Goal: Information Seeking & Learning: Find specific page/section

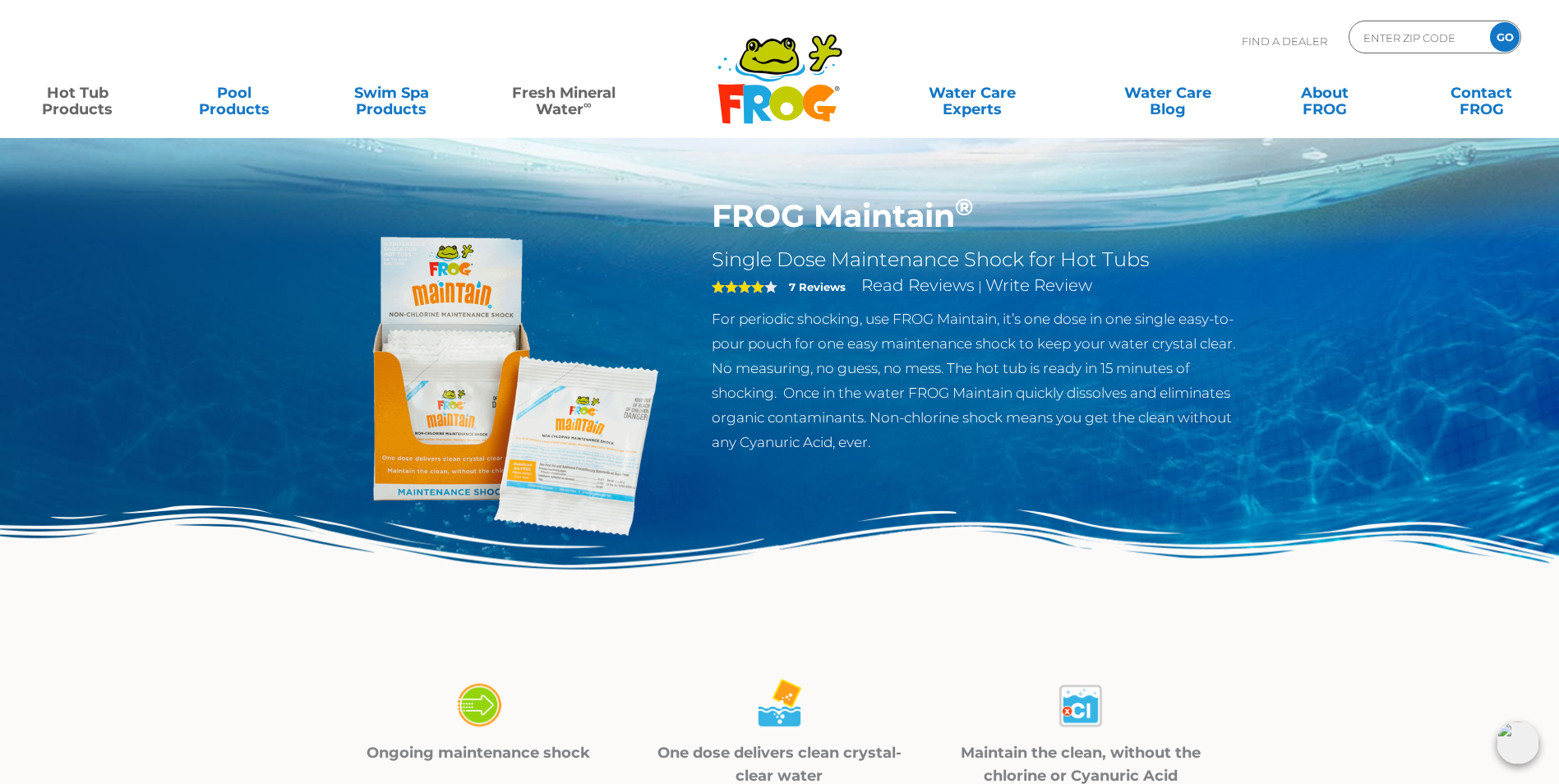
click at [567, 109] on link "Fresh Mineral Water ∞" at bounding box center [564, 92] width 152 height 33
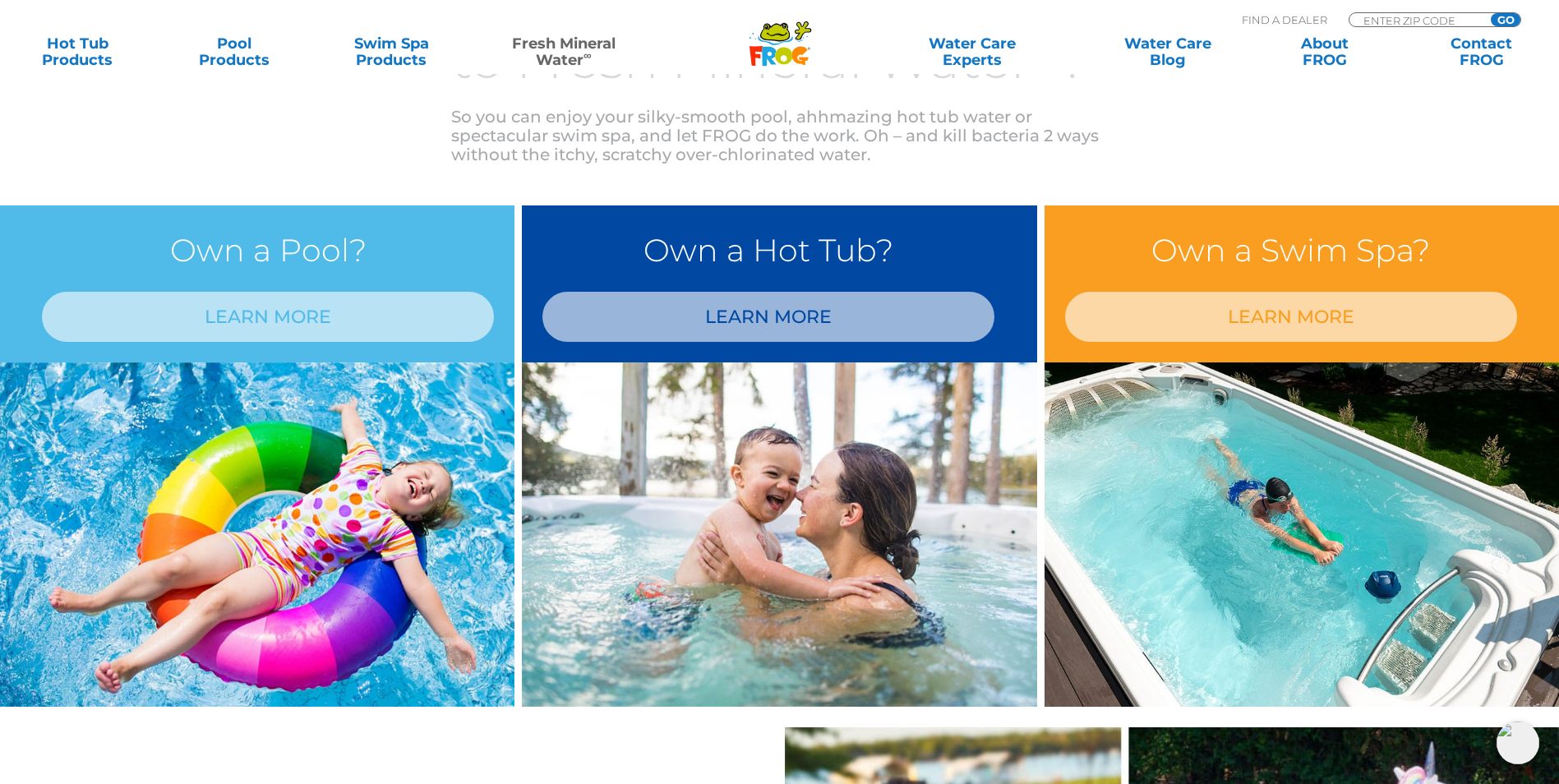
scroll to position [1315, 0]
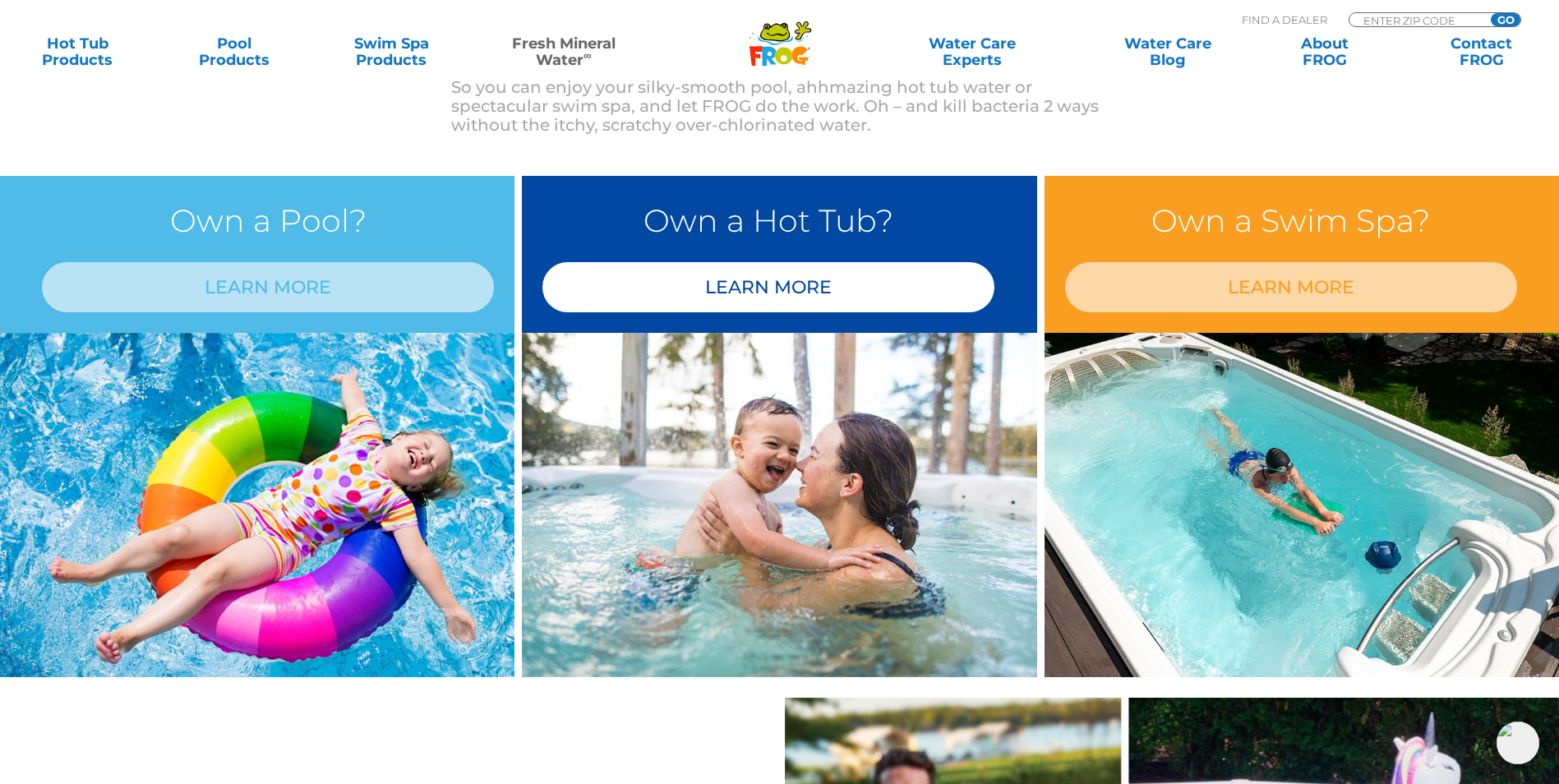
click at [747, 298] on link "LEARN MORE" at bounding box center [769, 287] width 452 height 50
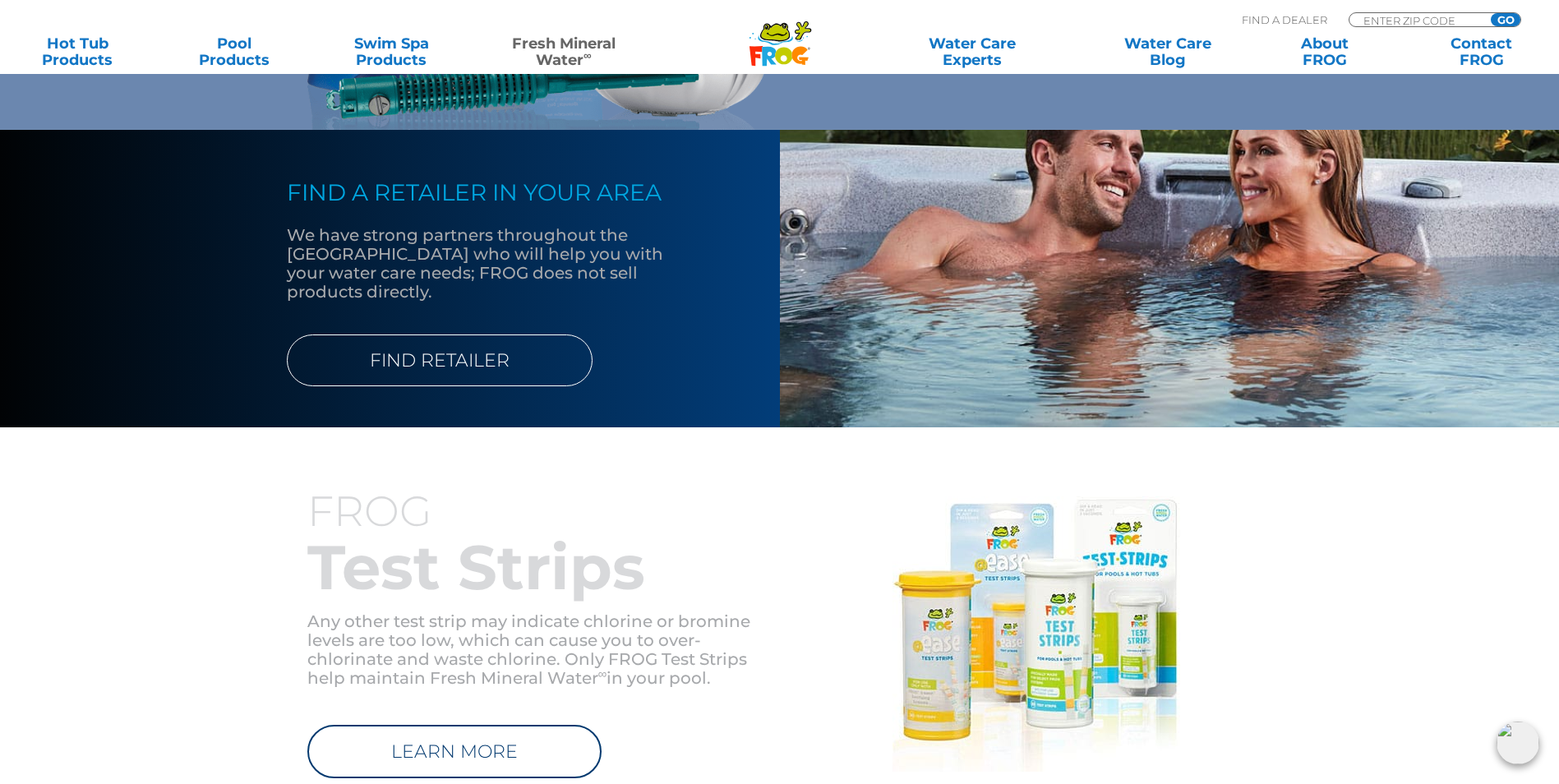
scroll to position [1561, 0]
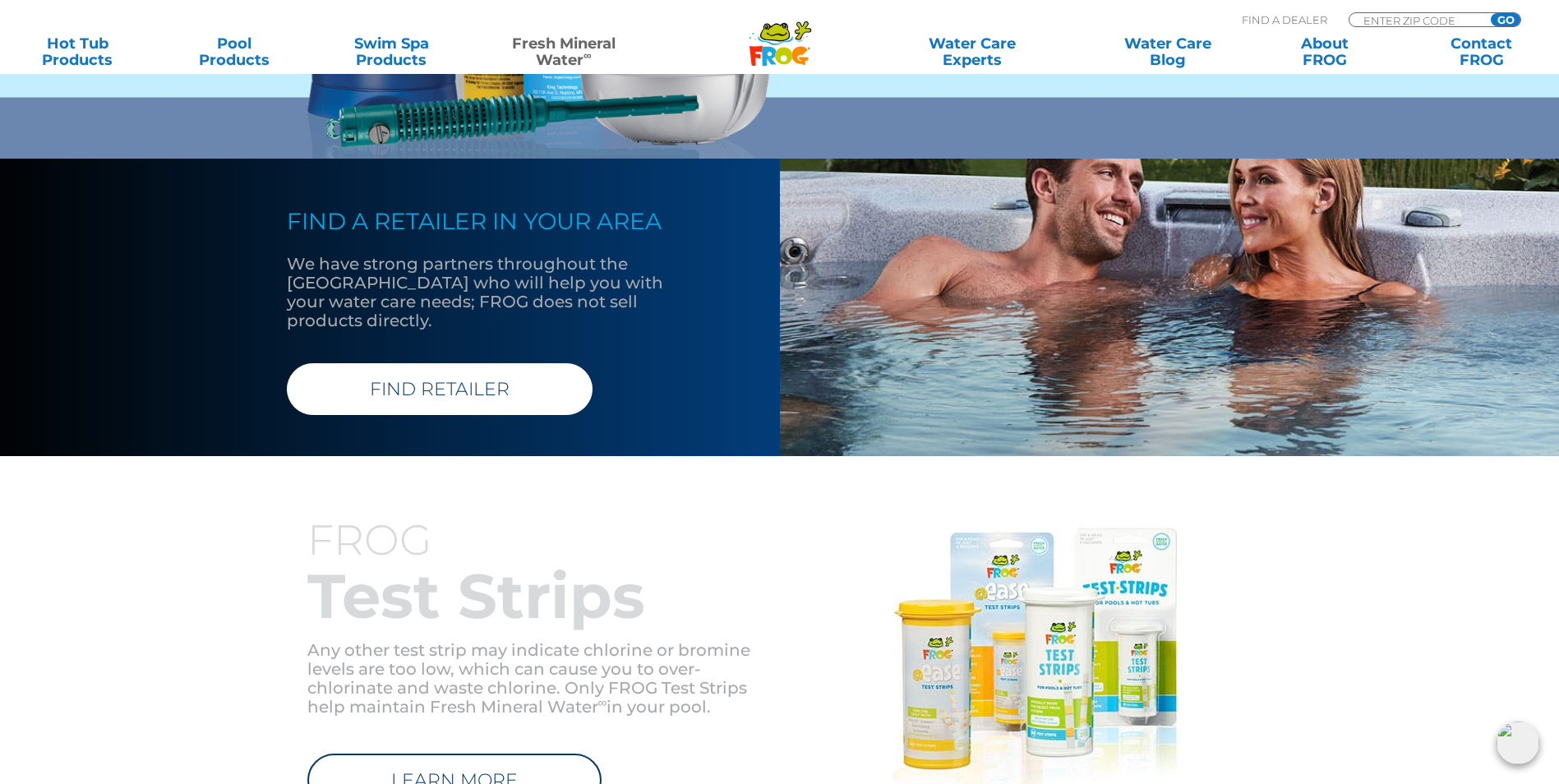
click at [422, 378] on link "FIND RETAILER" at bounding box center [439, 389] width 306 height 52
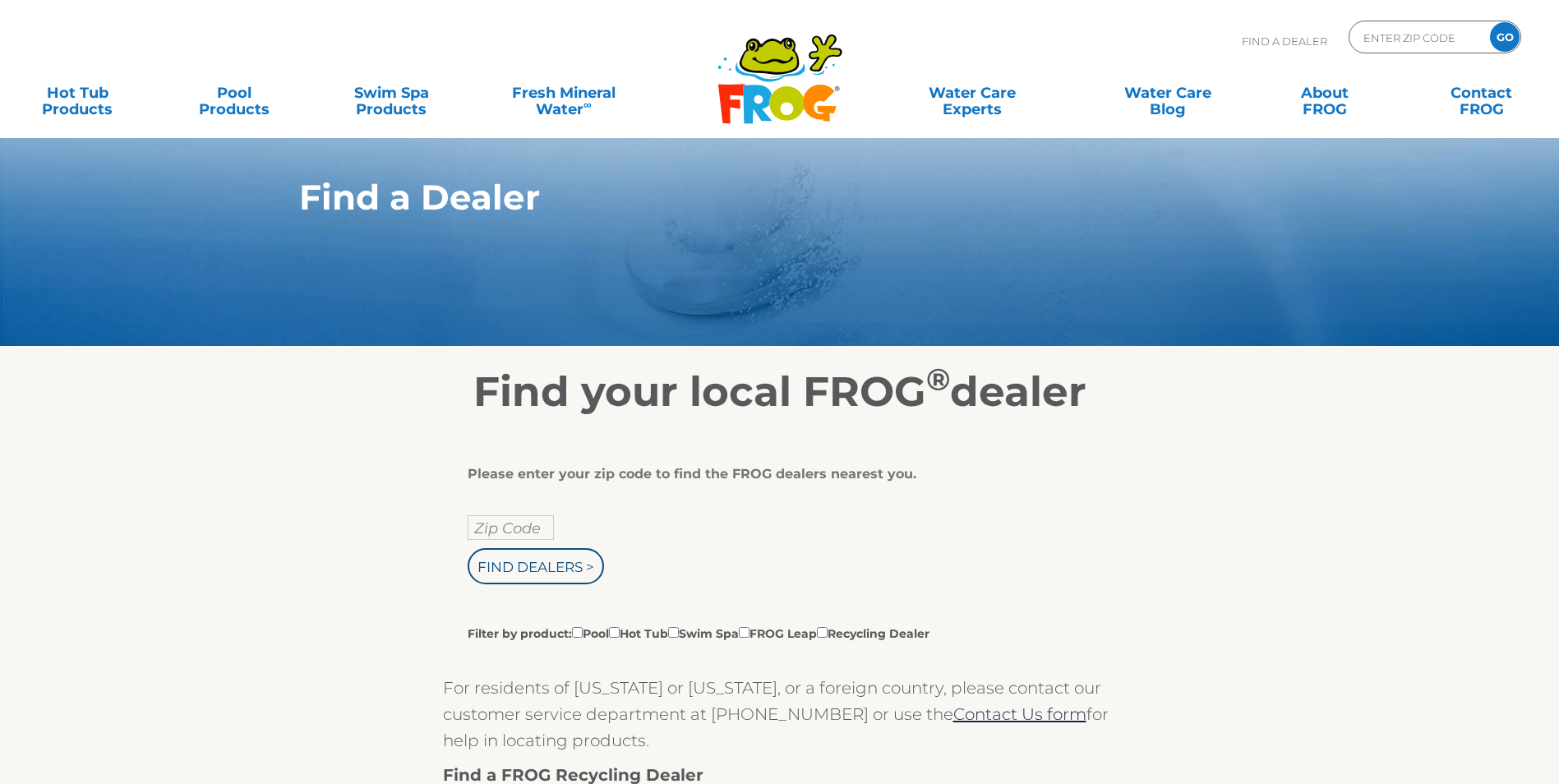
click at [505, 524] on div "Please enter your zip code to find the FROG dealers nearest you. Zip Code Find …" at bounding box center [773, 554] width 612 height 176
click at [507, 539] on input "text" at bounding box center [510, 527] width 86 height 24
type input "44410"
click at [548, 582] on input "Find Dealers >" at bounding box center [535, 565] width 137 height 36
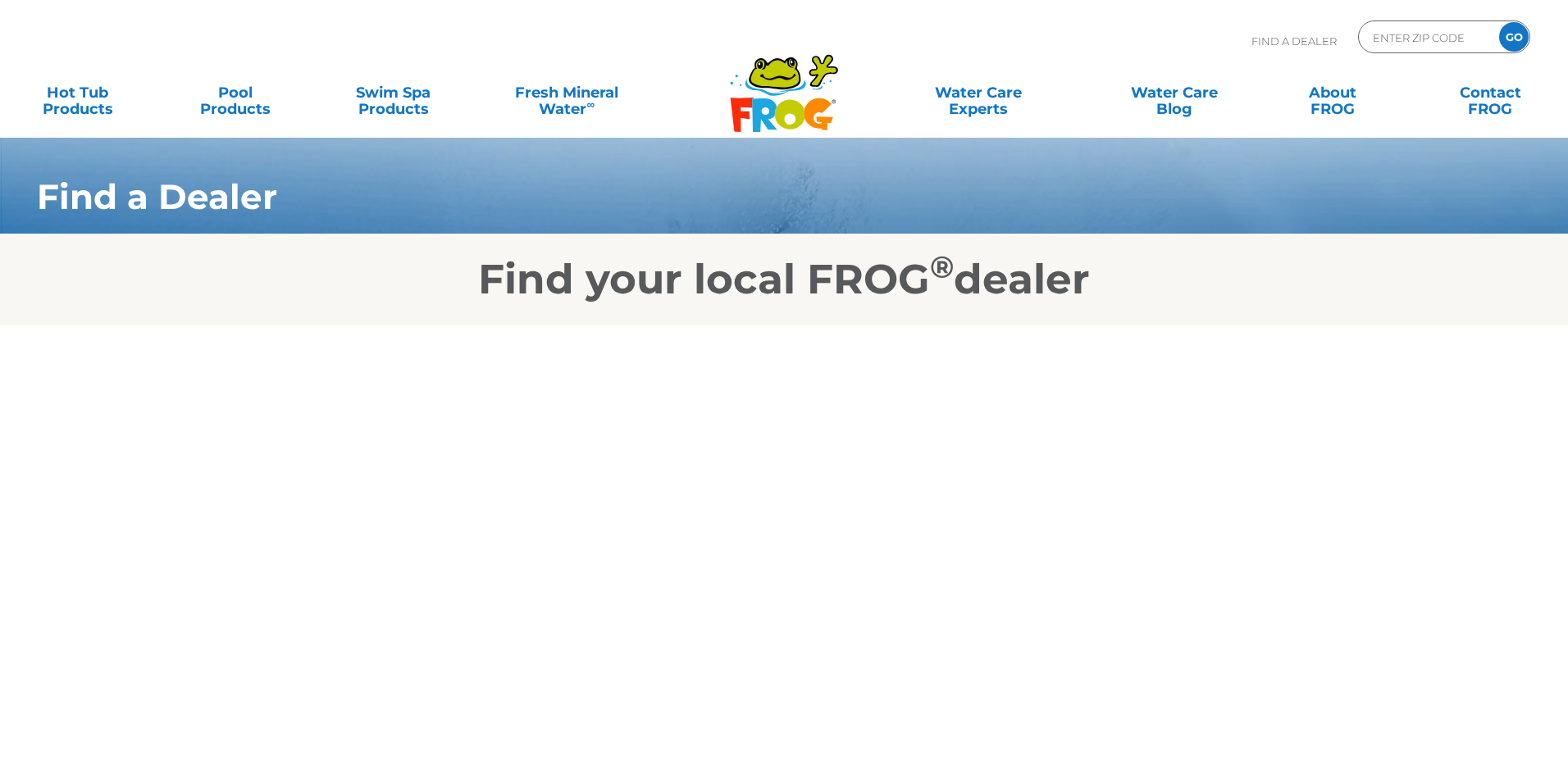
click at [627, 644] on body "Find A Dealer ENTER ZIP CODE GO MENU MENU Hot Tub Products All Hot Tub Products…" at bounding box center [784, 391] width 1568 height 782
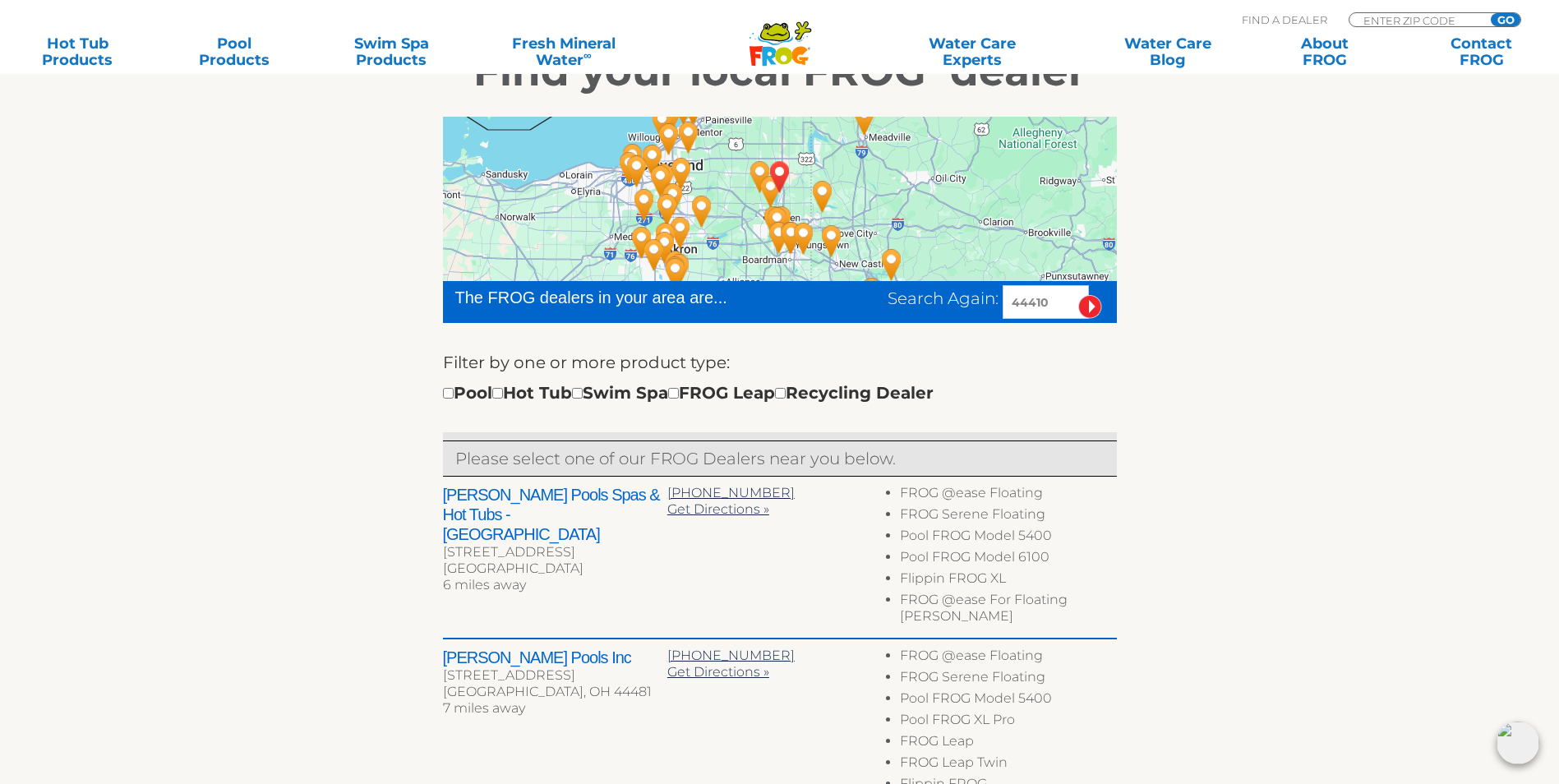
scroll to position [328, 0]
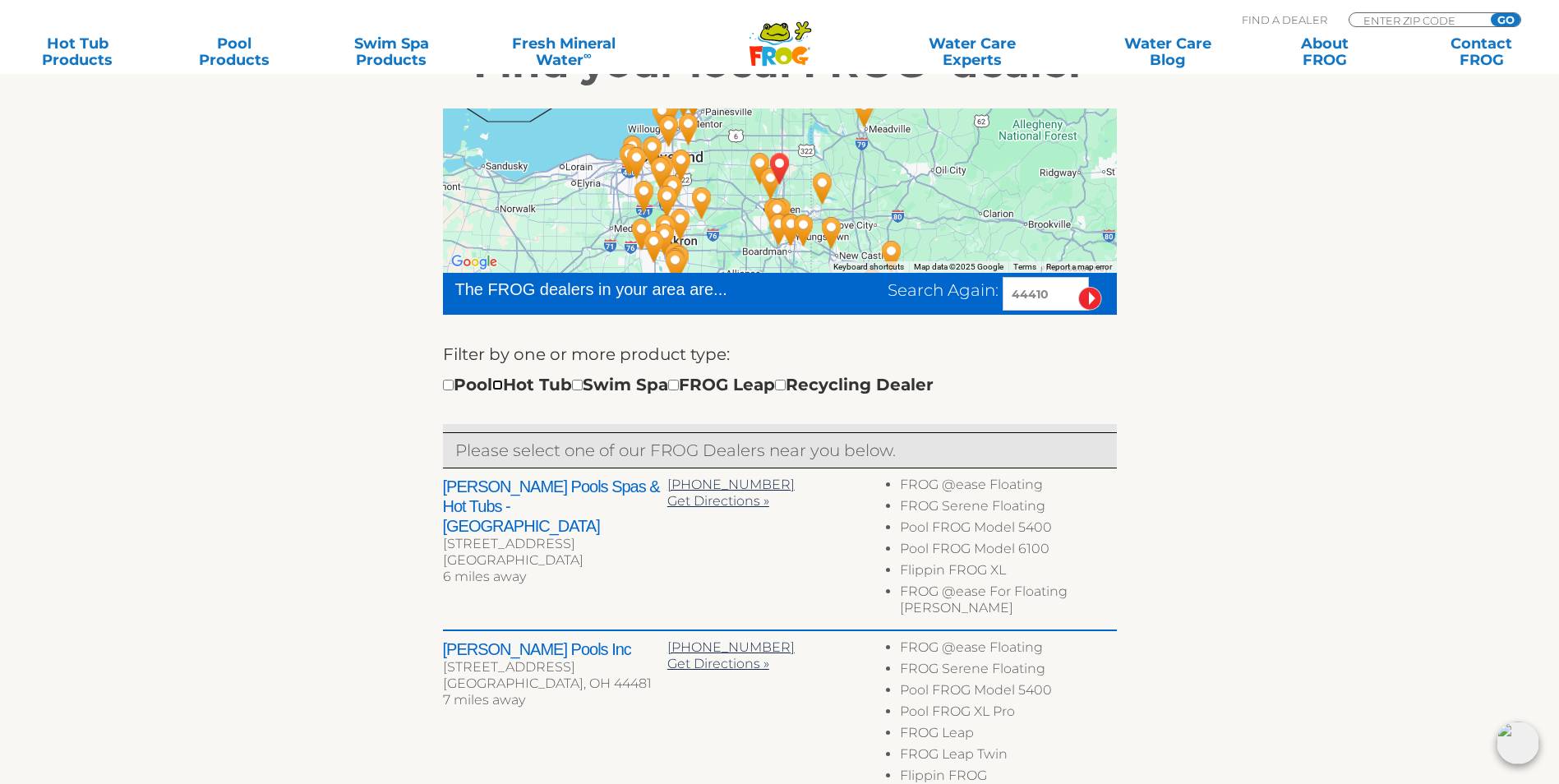
click at [503, 390] on input "checkbox" at bounding box center [498, 384] width 11 height 11
checkbox input "true"
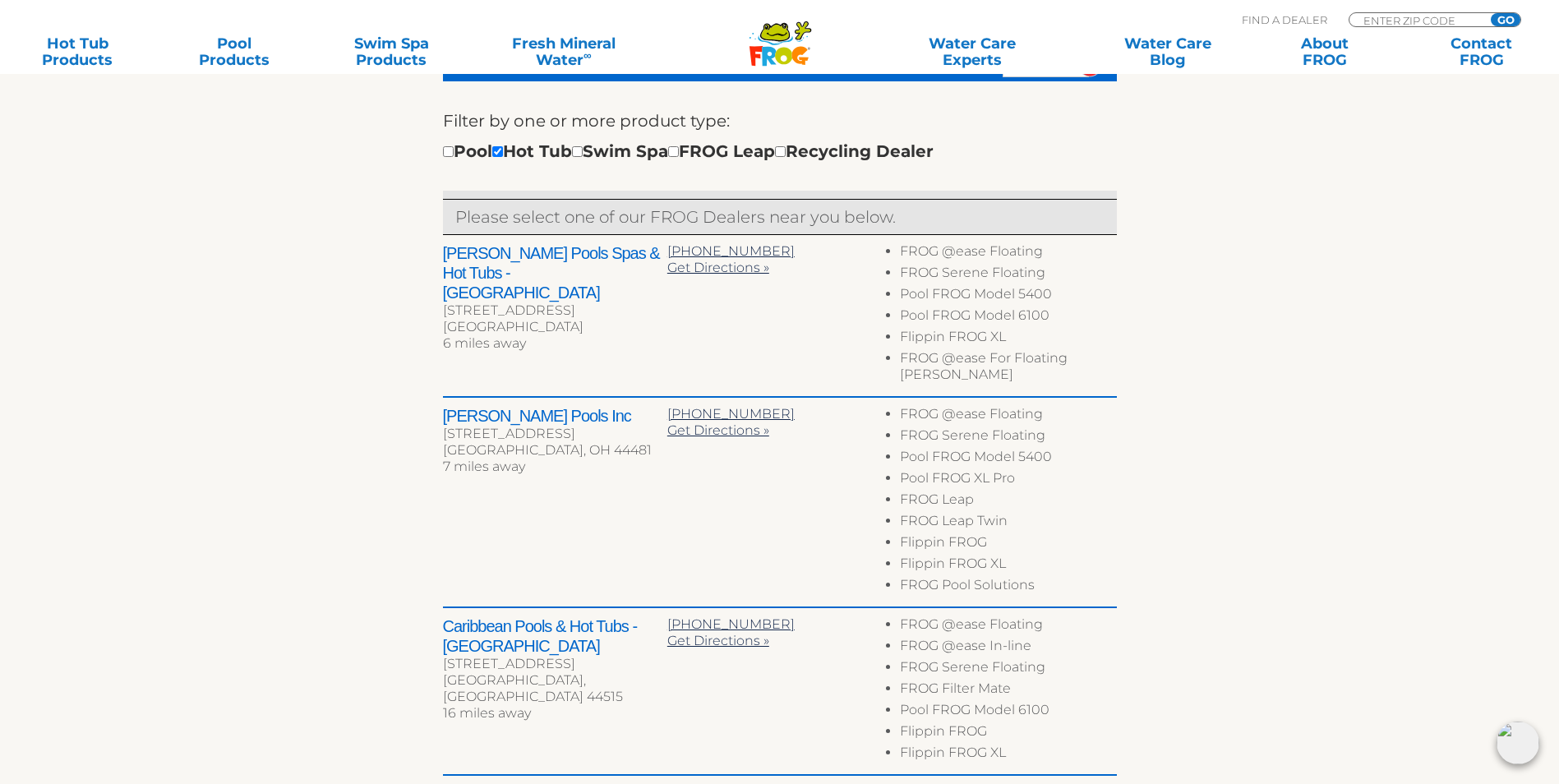
scroll to position [614, 0]
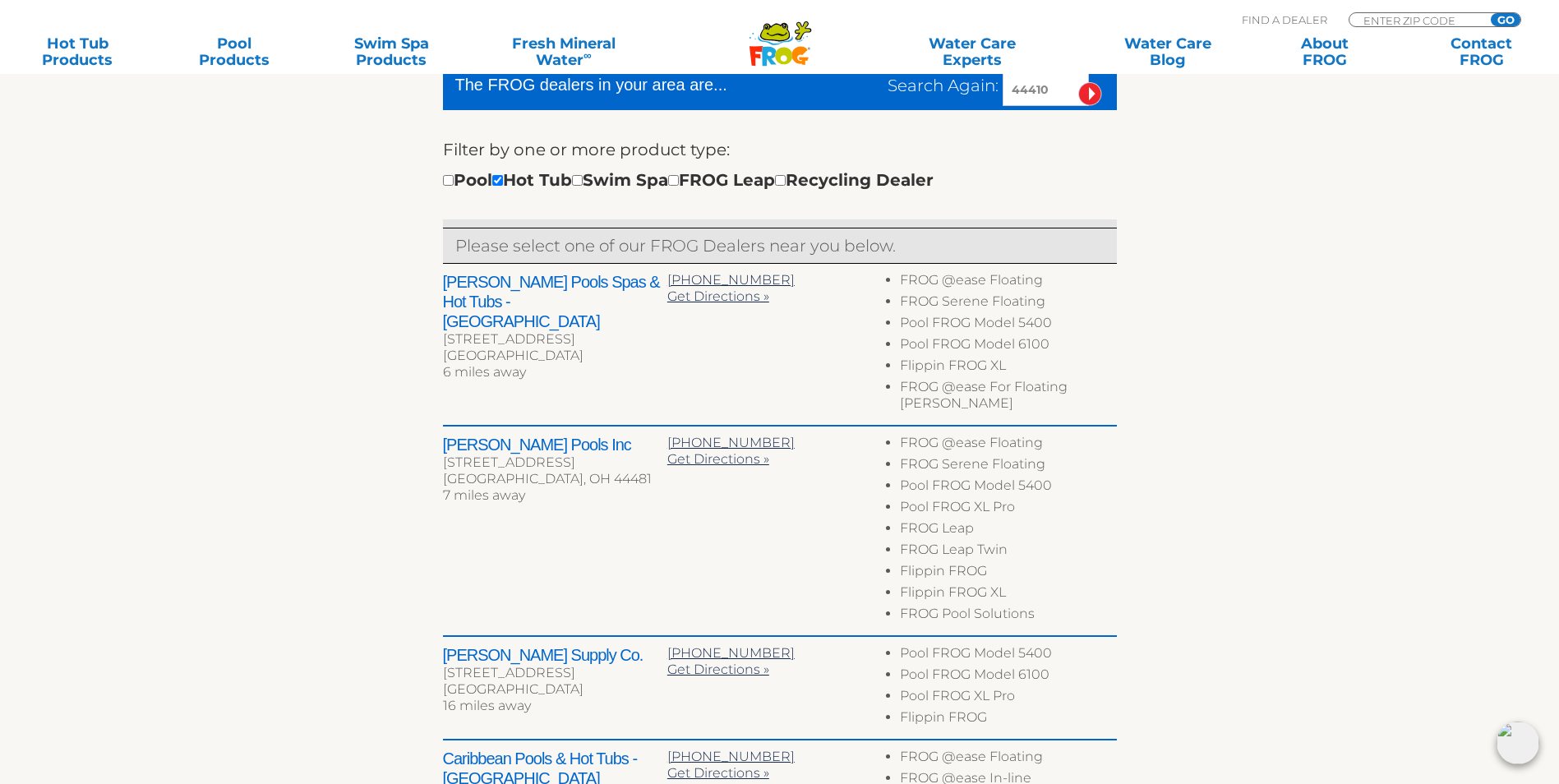
scroll to position [862, 0]
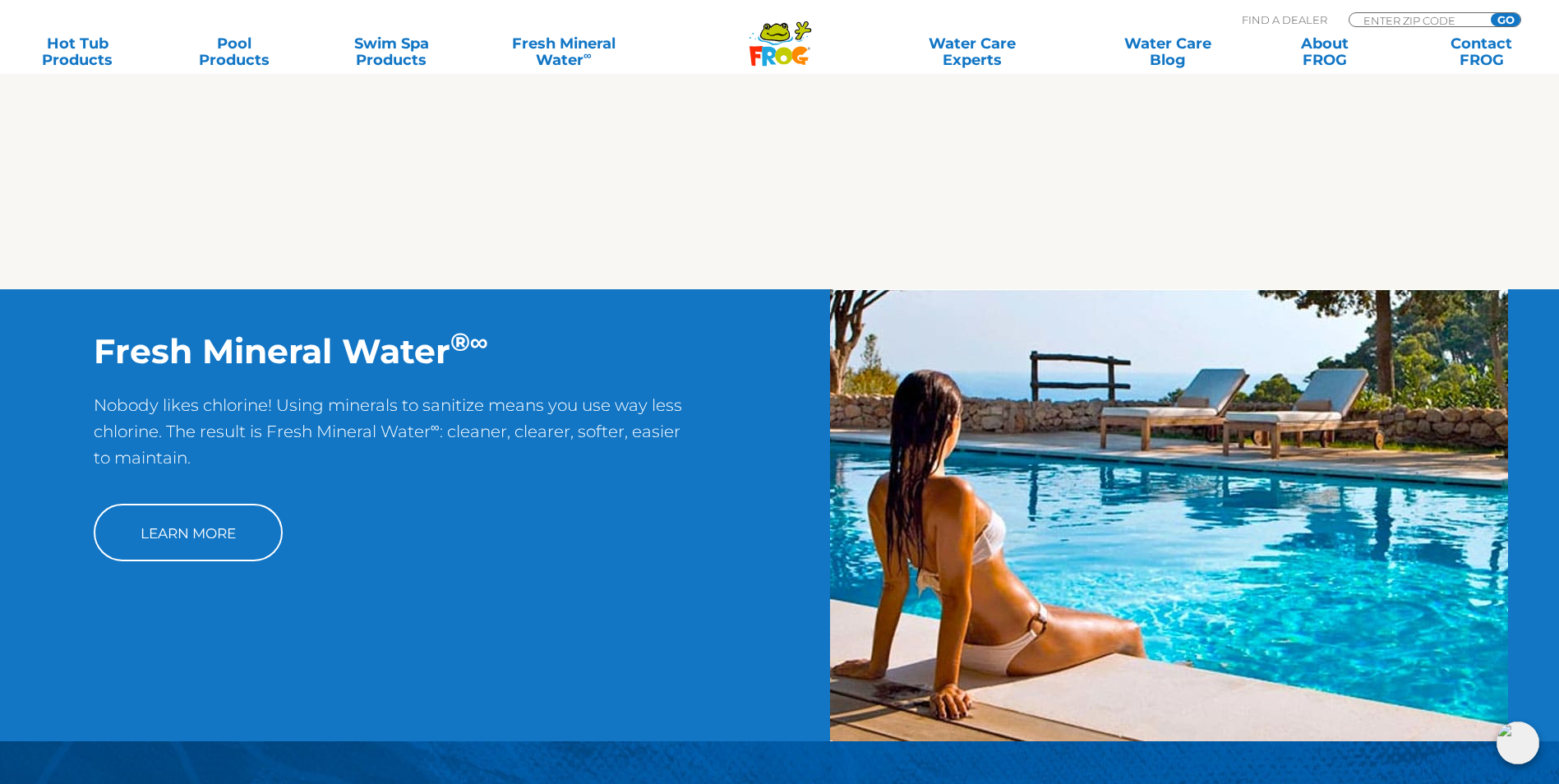
scroll to position [1315, 0]
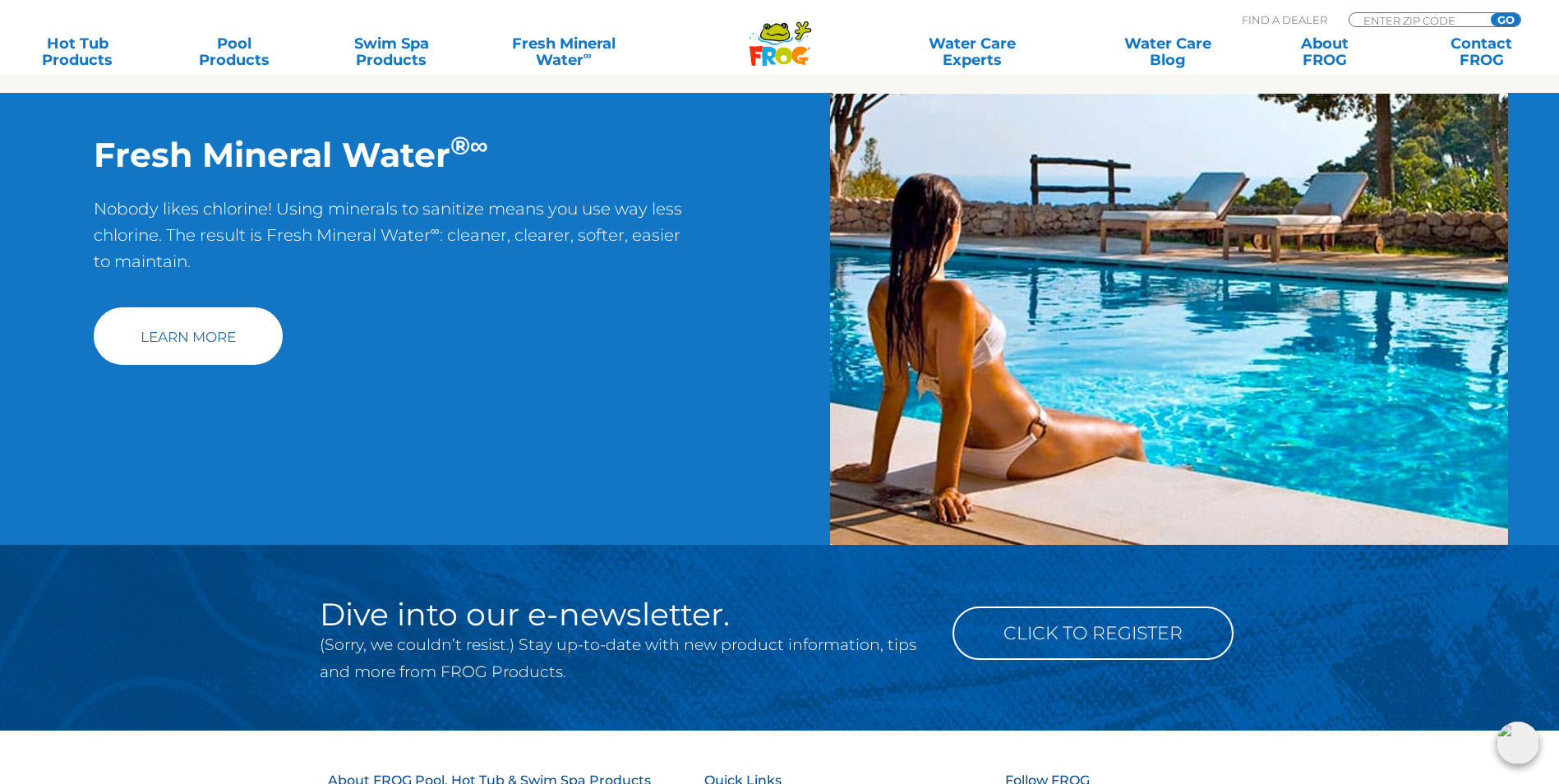
click at [214, 354] on link "Learn More" at bounding box center [188, 336] width 189 height 58
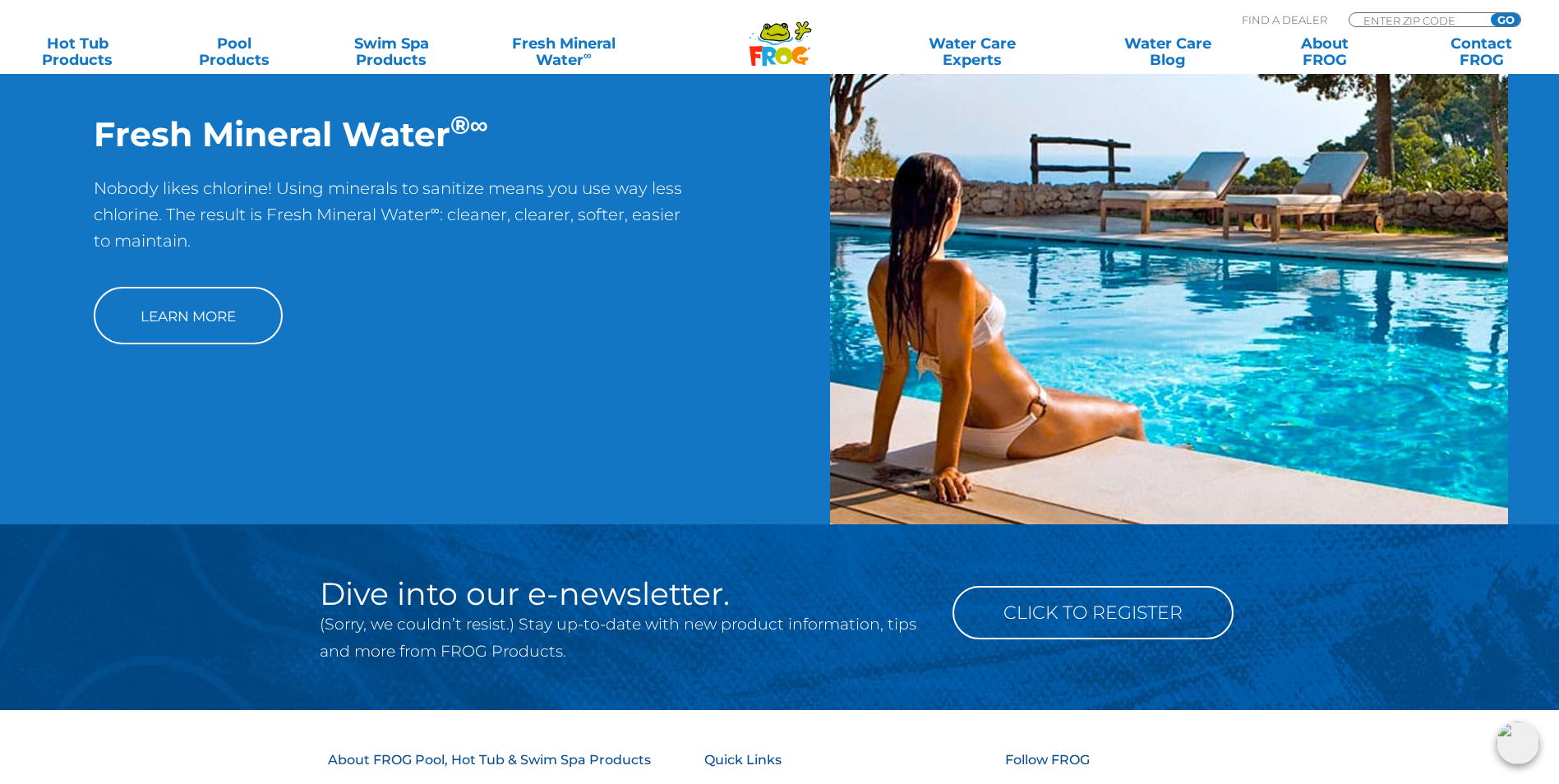
scroll to position [1643, 0]
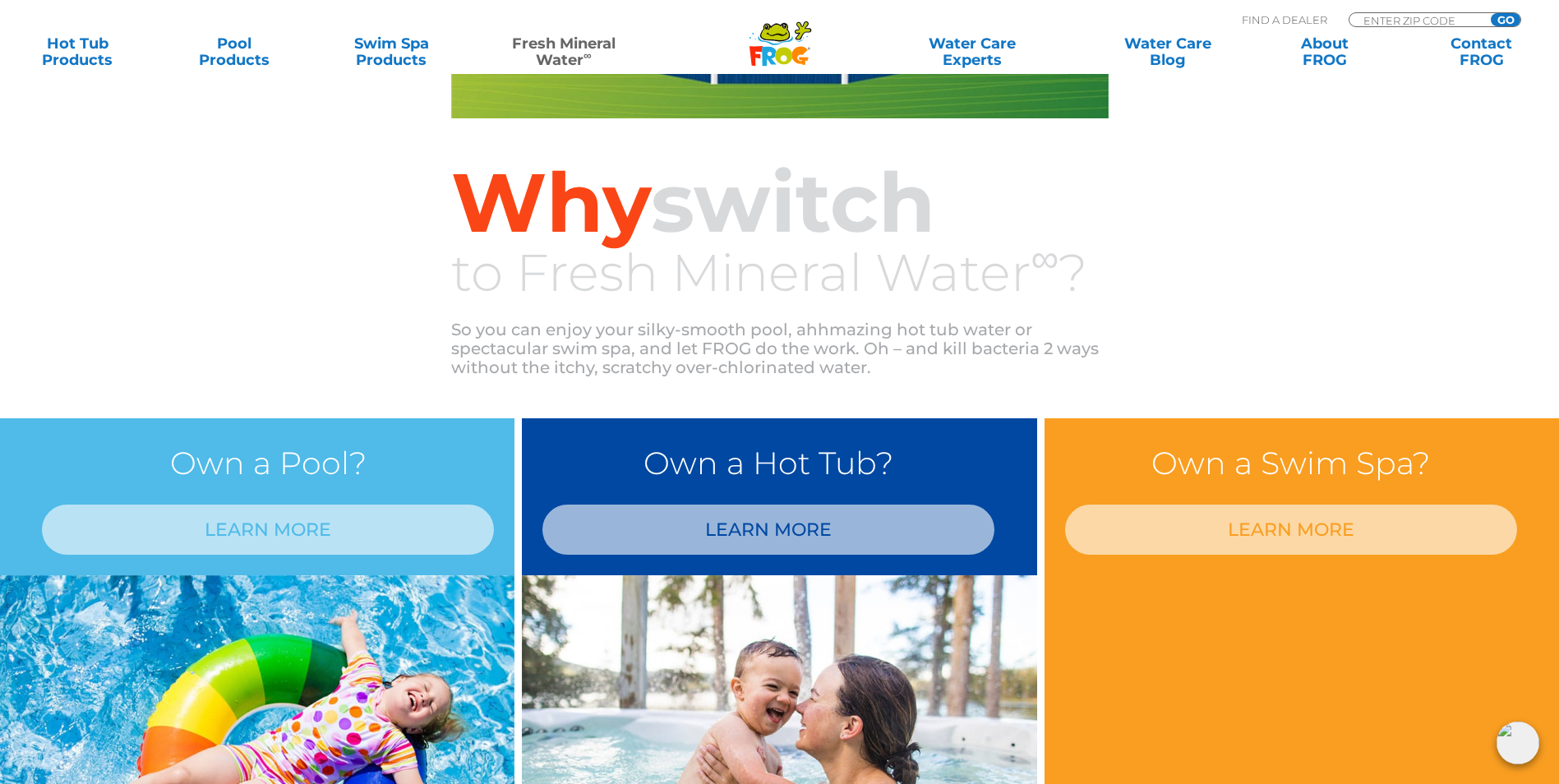
scroll to position [1068, 0]
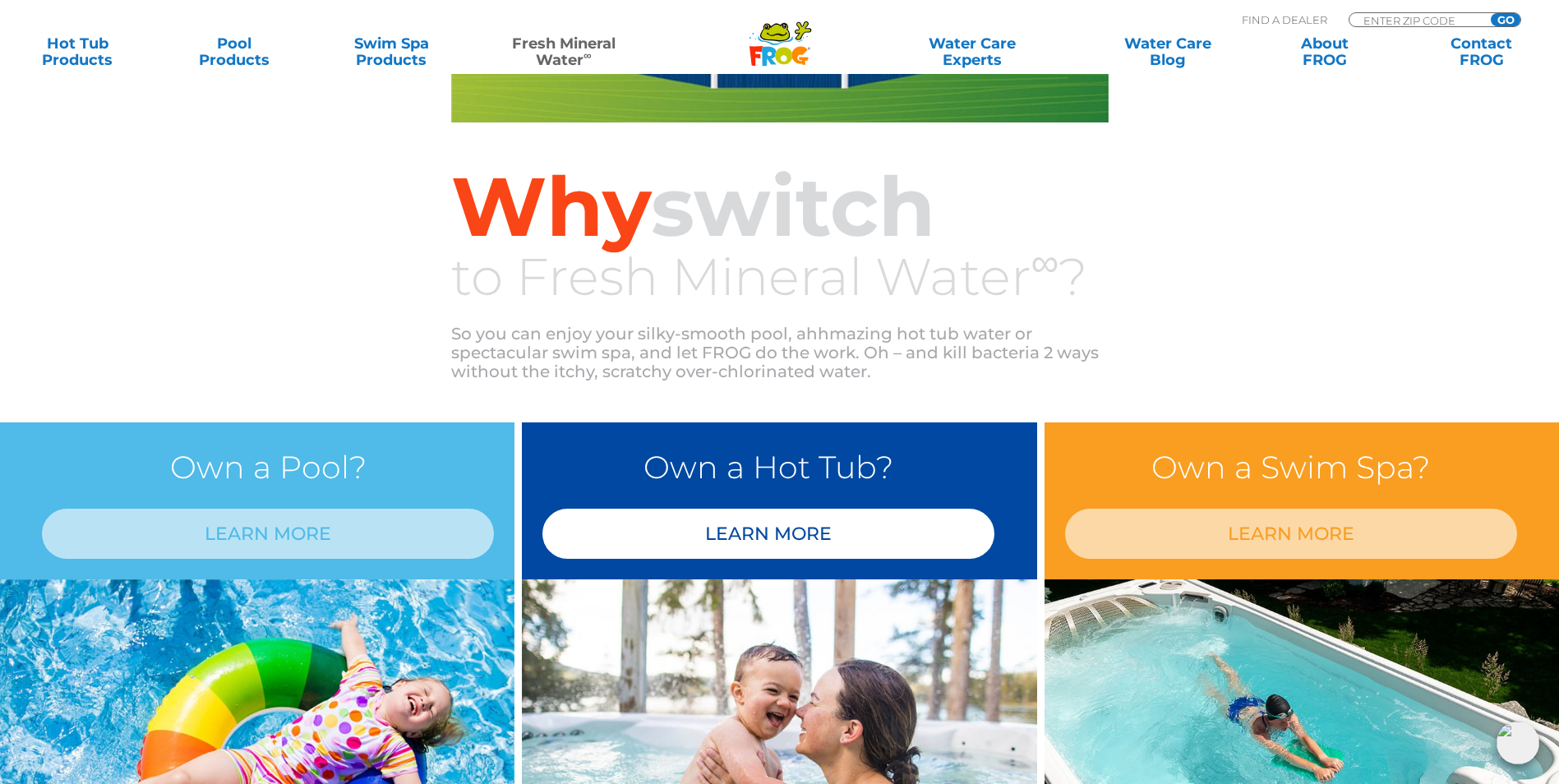
click at [767, 535] on link "LEARN MORE" at bounding box center [769, 534] width 452 height 50
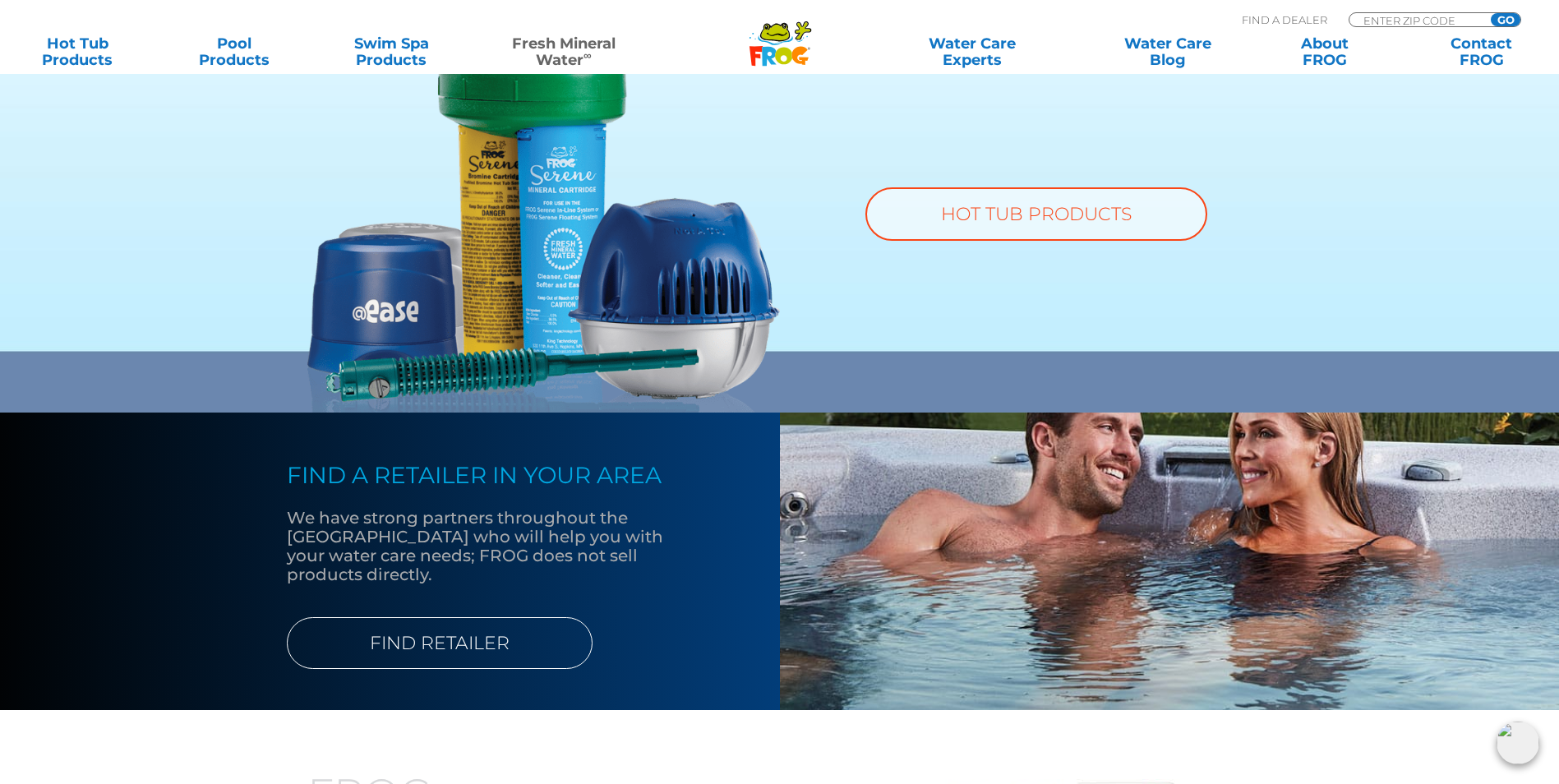
scroll to position [1315, 0]
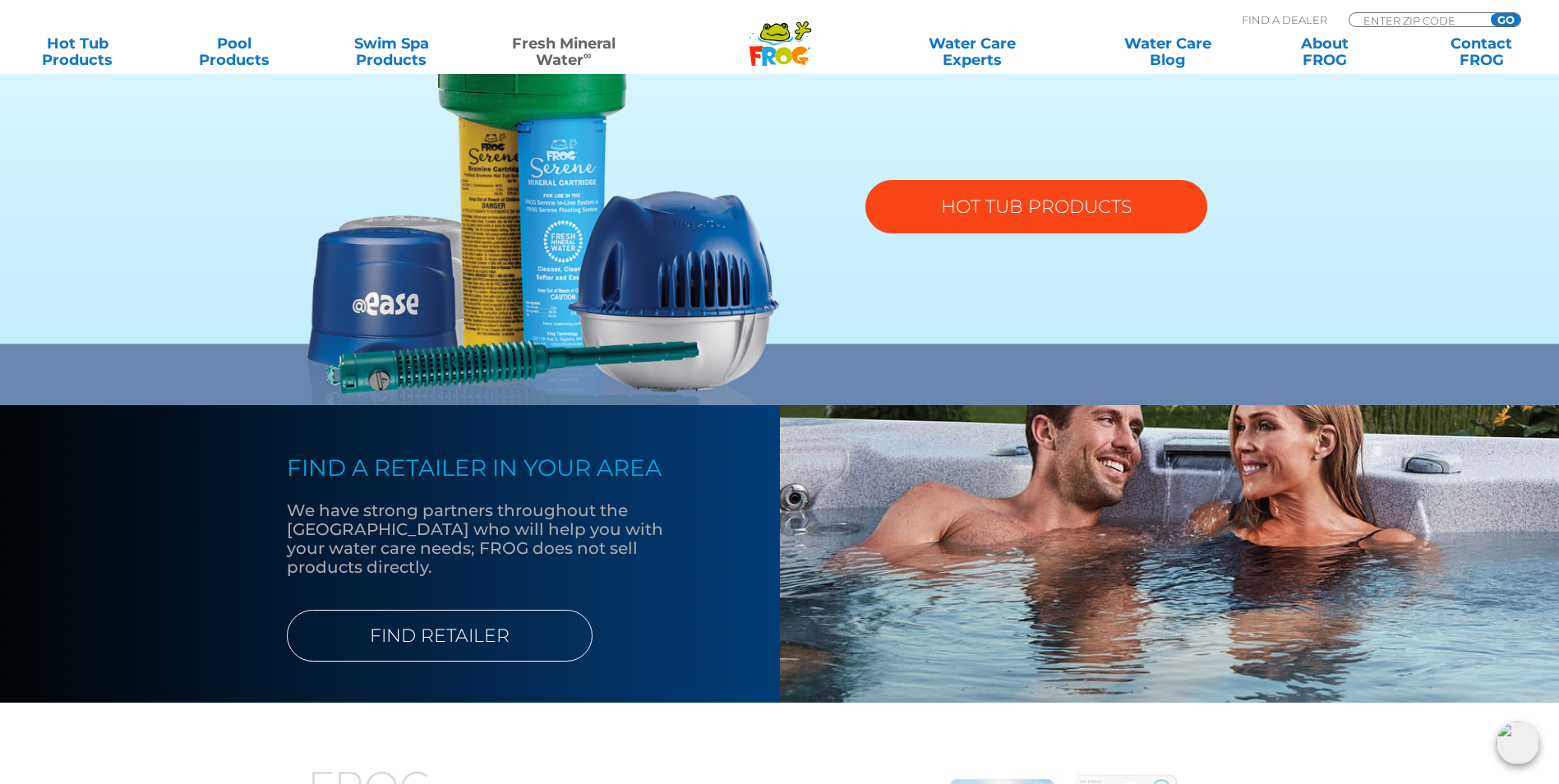
click at [1026, 225] on link "HOT TUB PRODUCTS" at bounding box center [1036, 207] width 342 height 54
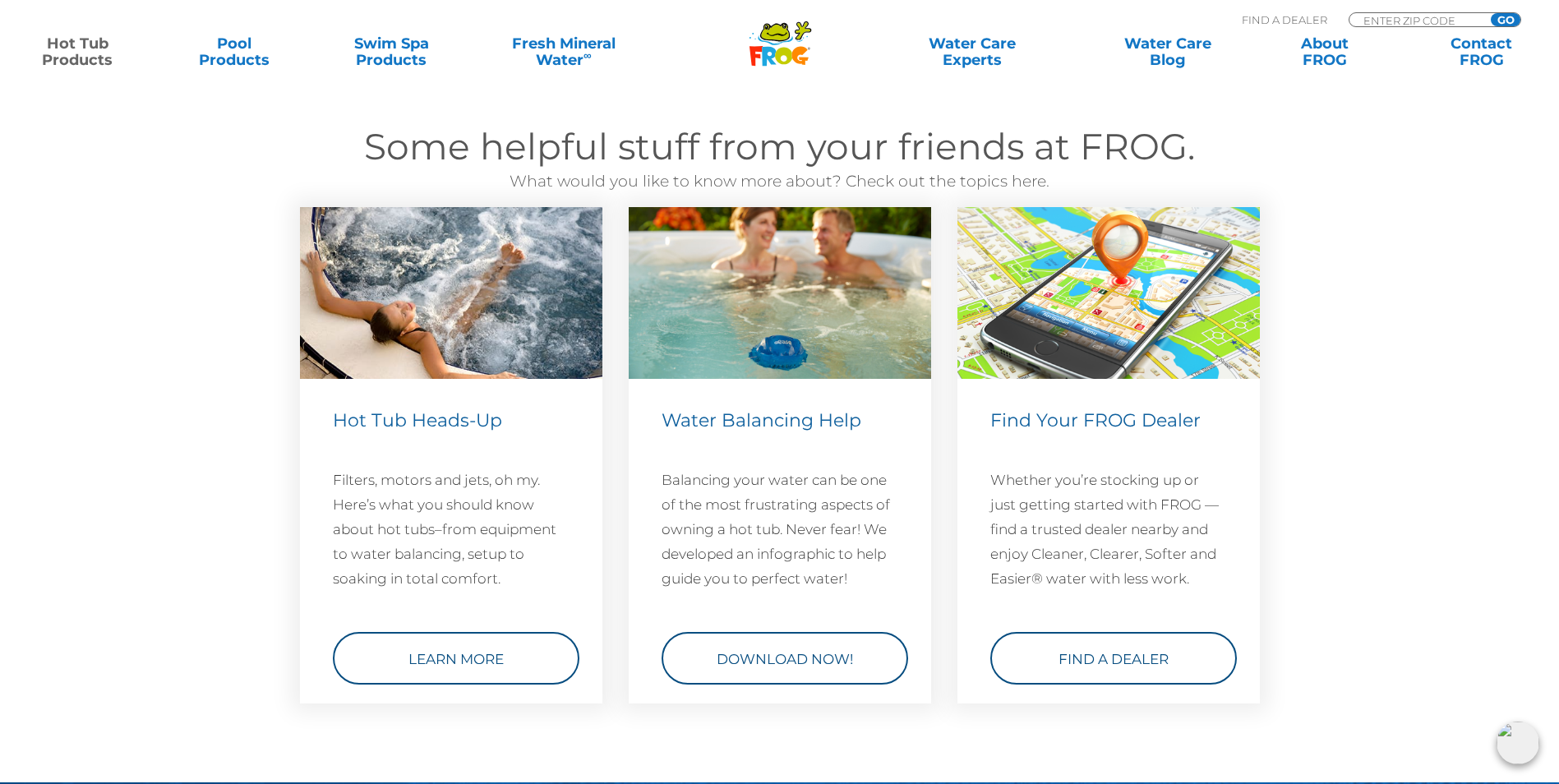
scroll to position [4191, 0]
